Goal: Task Accomplishment & Management: Manage account settings

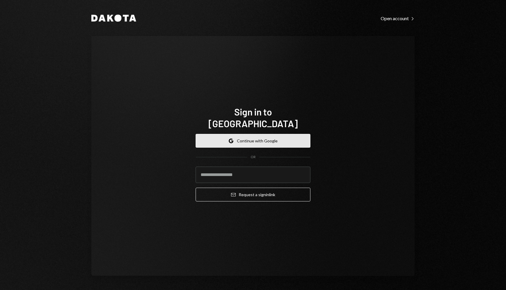
click at [294, 134] on button "Google Continue with Google" at bounding box center [253, 141] width 115 height 14
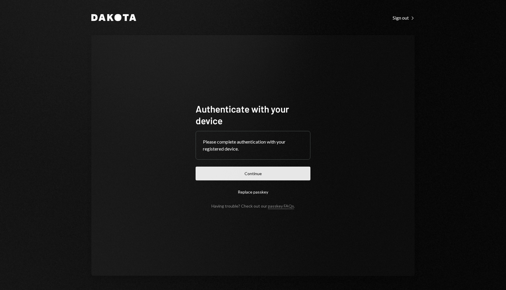
click at [266, 177] on button "Continue" at bounding box center [253, 174] width 115 height 14
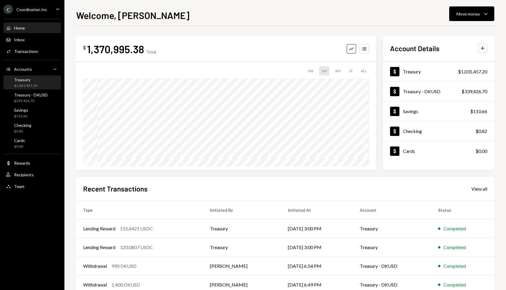
click at [26, 87] on div "$1,031,457.20" at bounding box center [25, 85] width 23 height 5
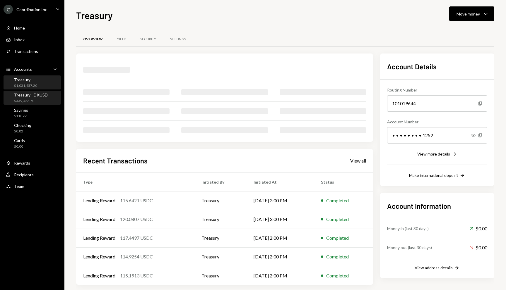
click at [54, 97] on div "Treasury - DKUSD $339,426.70" at bounding box center [32, 98] width 53 height 11
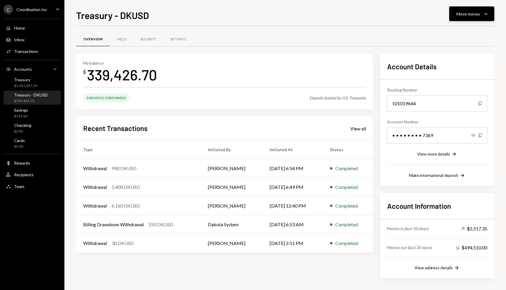
click at [491, 13] on button "Move money Caret Down" at bounding box center [471, 13] width 45 height 15
click at [462, 34] on div "Send" at bounding box center [467, 31] width 43 height 6
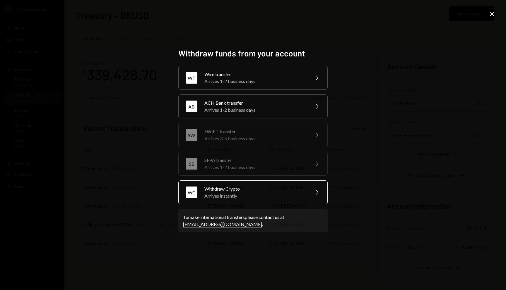
click at [229, 196] on div "Arrives instantly" at bounding box center [255, 196] width 102 height 7
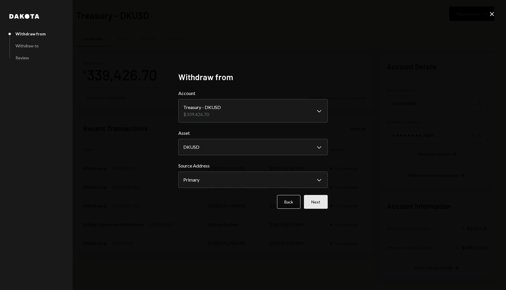
click at [310, 198] on button "Next" at bounding box center [316, 202] width 24 height 14
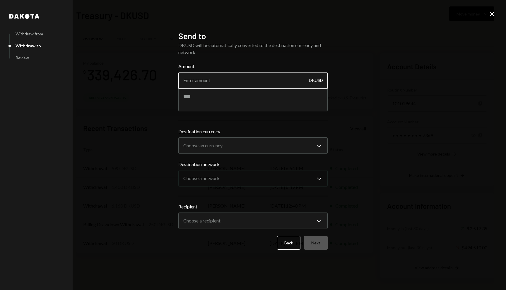
click at [235, 84] on input "Amount" at bounding box center [252, 80] width 149 height 16
type input "60"
click at [241, 141] on body "C Coordination Inc Caret Down Home Home Inbox Inbox Activities Transactions Acc…" at bounding box center [253, 145] width 506 height 290
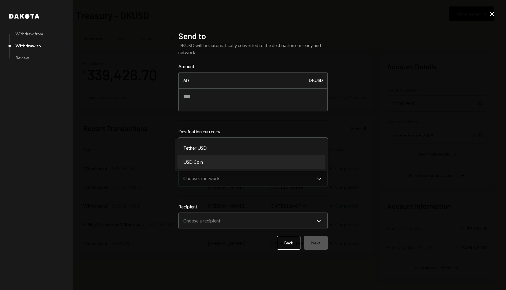
select select "****"
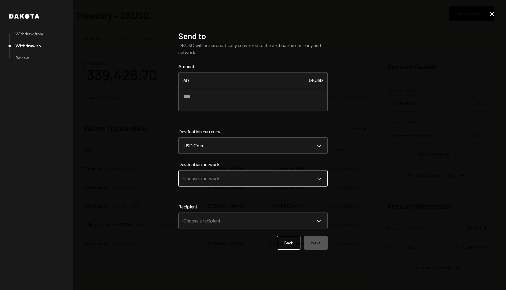
click at [227, 174] on body "C Coordination Inc Caret Down Home Home Inbox Inbox Activities Transactions Acc…" at bounding box center [253, 145] width 506 height 290
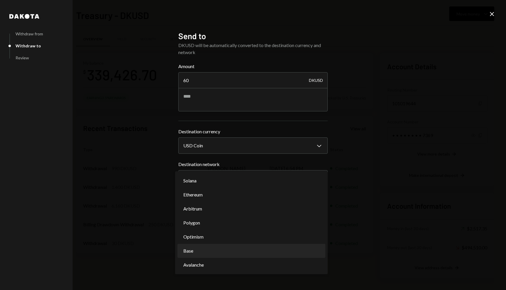
select select "**********"
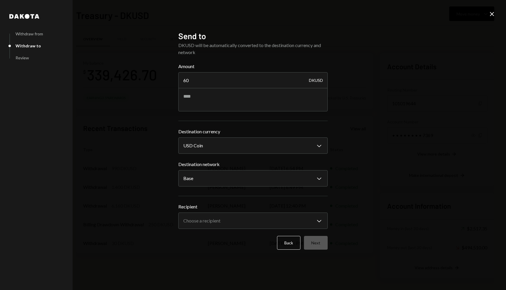
click at [130, 198] on div "**********" at bounding box center [253, 145] width 506 height 290
click at [214, 222] on body "C Coordination Inc Caret Down Home Home Inbox Inbox Activities Transactions Acc…" at bounding box center [253, 145] width 506 height 290
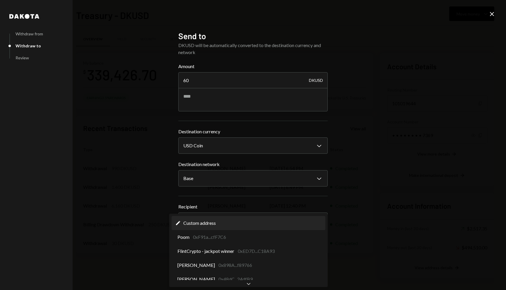
select select "**********"
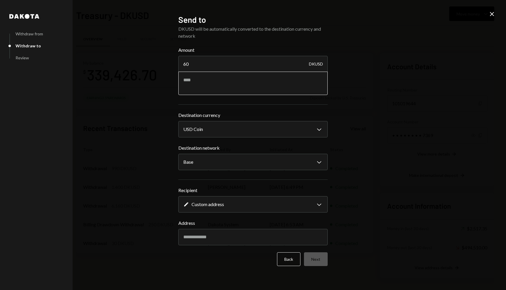
click at [238, 80] on textarea at bounding box center [252, 83] width 149 height 23
type textarea "*"
type textarea "**********"
click at [250, 63] on input "60" at bounding box center [252, 64] width 149 height 16
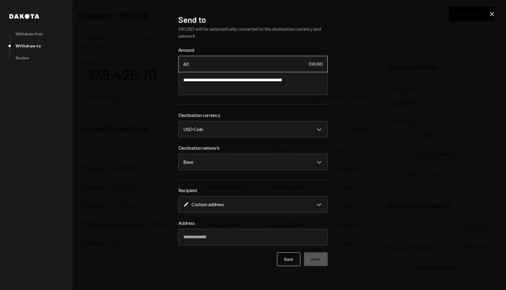
click at [250, 63] on input "60" at bounding box center [252, 64] width 149 height 16
type input "0"
type input "50"
click at [377, 99] on div "**********" at bounding box center [253, 145] width 506 height 290
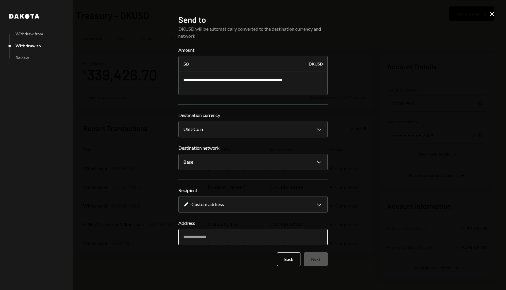
click at [232, 236] on input "Address" at bounding box center [252, 237] width 149 height 16
paste input "**********"
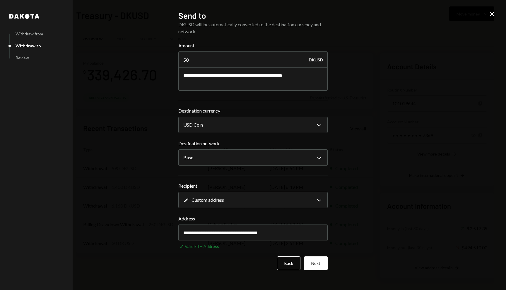
type input "**********"
click at [375, 210] on div "**********" at bounding box center [253, 145] width 506 height 290
click at [322, 260] on button "Next" at bounding box center [316, 264] width 24 height 14
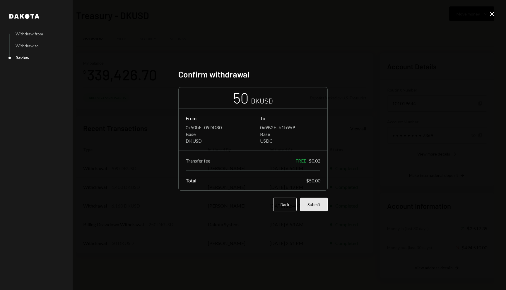
click at [321, 203] on button "Submit" at bounding box center [314, 205] width 28 height 14
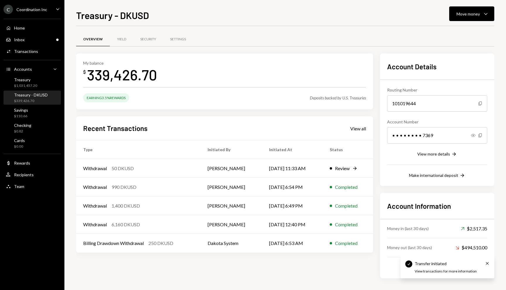
click at [338, 274] on div "My balance $ 339,426.70 Earning 3.5% Rewards Deposits backed by U.S. Treasuries…" at bounding box center [224, 166] width 297 height 225
click at [222, 169] on td "[PERSON_NAME]" at bounding box center [231, 168] width 61 height 19
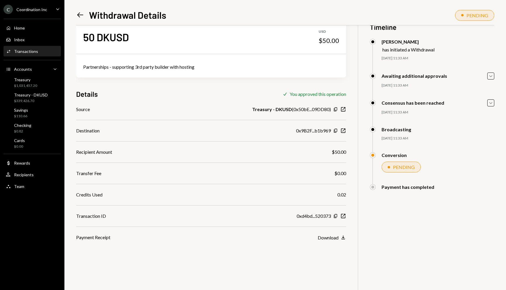
scroll to position [18, 0]
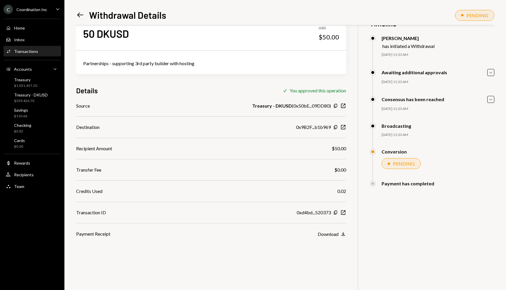
click at [365, 215] on div "50 DKUSD USD $50.00 Partnerships - supporting 3rd party builder with hosting De…" at bounding box center [285, 152] width 418 height 290
click at [372, 245] on div "50 DKUSD USD $50.00 Partnerships - supporting 3rd party builder with hosting De…" at bounding box center [285, 152] width 418 height 290
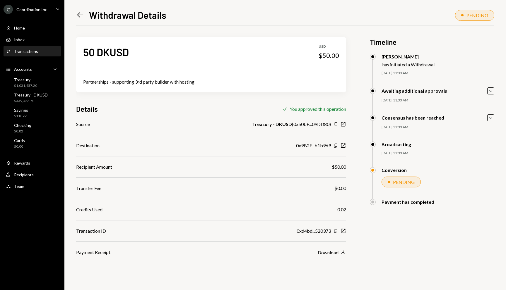
click at [371, 247] on div "50 DKUSD USD $50.00 Partnerships - supporting 3rd party builder with hosting De…" at bounding box center [285, 170] width 418 height 290
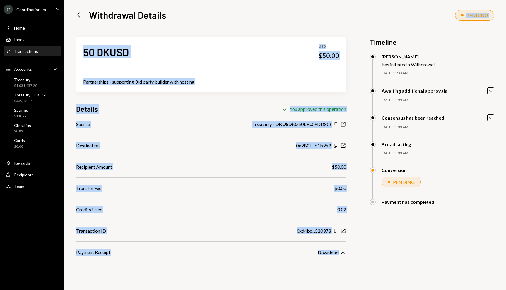
drag, startPoint x: 368, startPoint y: 265, endPoint x: 236, endPoint y: 17, distance: 281.5
click at [236, 17] on div "Left Arrow Withdrawal Details PENDING 50 DKUSD USD $50.00 Partnerships - suppor…" at bounding box center [285, 149] width 418 height 282
click at [252, 32] on div "50 DKUSD USD $50.00 Partnerships - supporting 3rd party builder with hosting De…" at bounding box center [211, 140] width 270 height 231
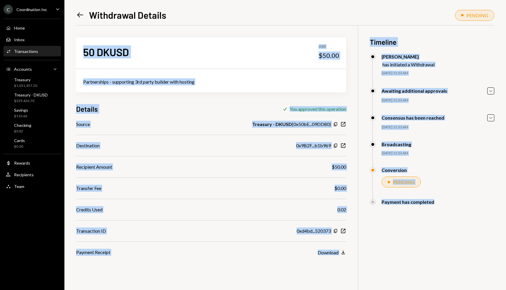
drag, startPoint x: 255, startPoint y: 25, endPoint x: 418, endPoint y: 266, distance: 290.9
click at [418, 266] on div "Left Arrow Withdrawal Details PENDING 50 DKUSD USD $50.00 Partnerships - suppor…" at bounding box center [285, 149] width 418 height 282
click at [418, 266] on div "50 DKUSD USD $50.00 Partnerships - supporting 3rd party builder with hosting De…" at bounding box center [285, 170] width 418 height 290
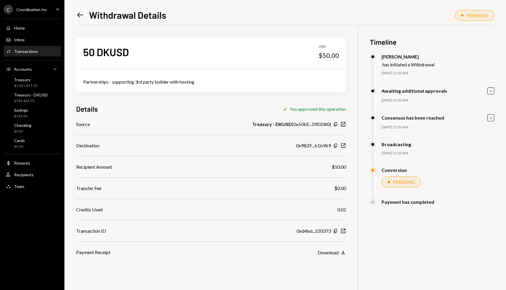
click at [415, 256] on div "50 DKUSD USD $50.00 Partnerships - supporting 3rd party builder with hosting De…" at bounding box center [285, 170] width 418 height 290
click at [343, 146] on icon "New Window" at bounding box center [343, 146] width 6 height 6
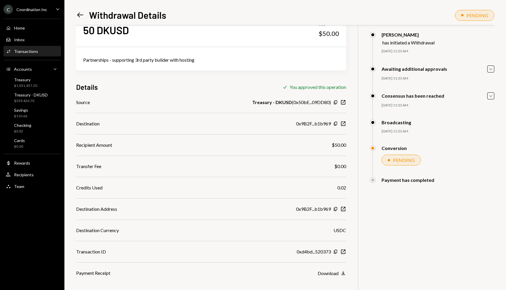
scroll to position [25, 0]
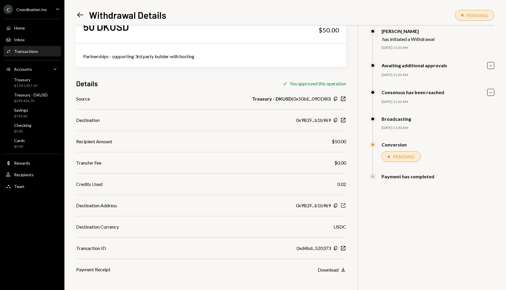
click at [341, 205] on icon "New Window" at bounding box center [343, 206] width 6 height 6
